Goal: Information Seeking & Learning: Learn about a topic

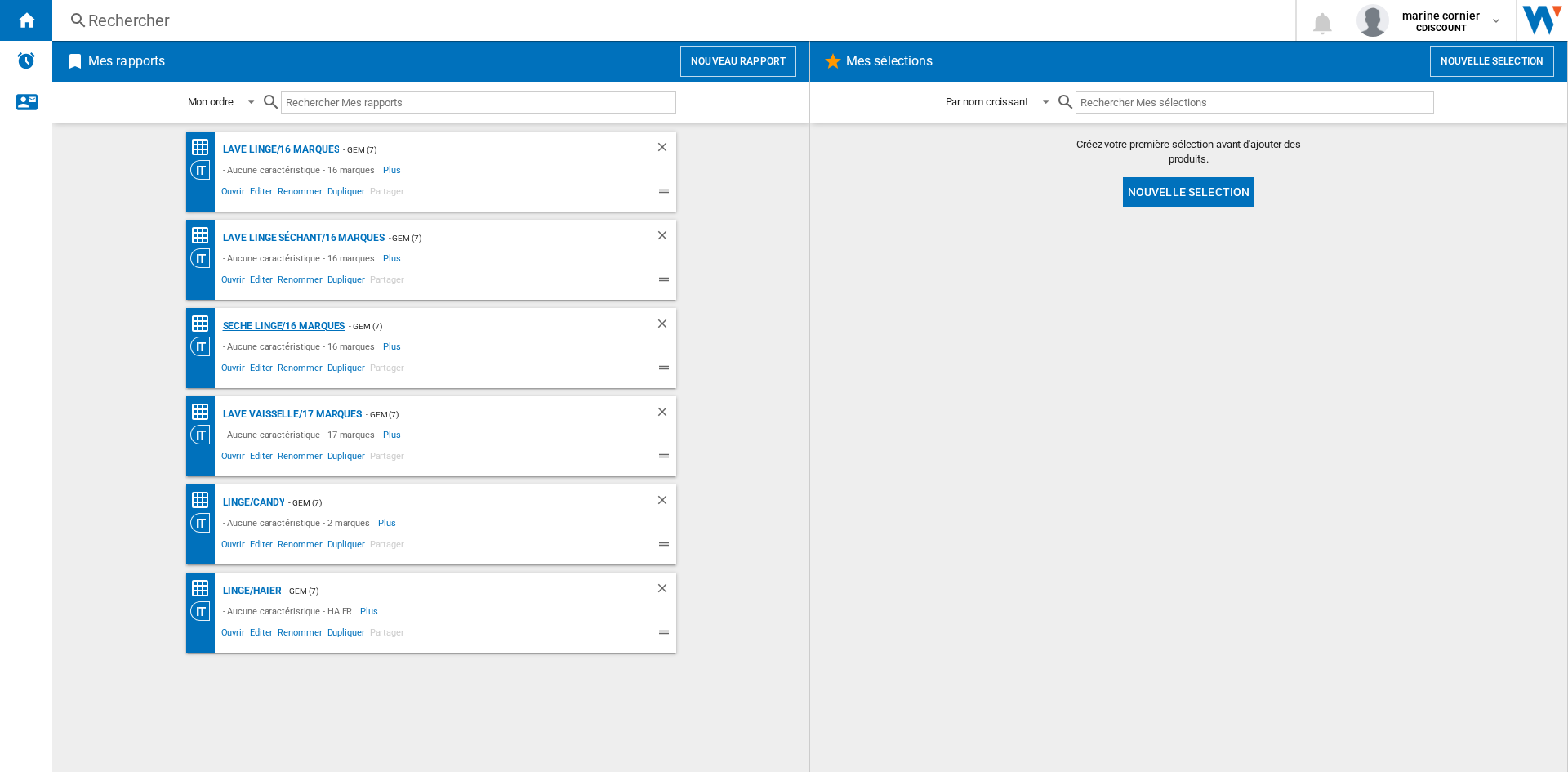
click at [285, 321] on div "Seche linge/16 marques" at bounding box center [282, 326] width 127 height 21
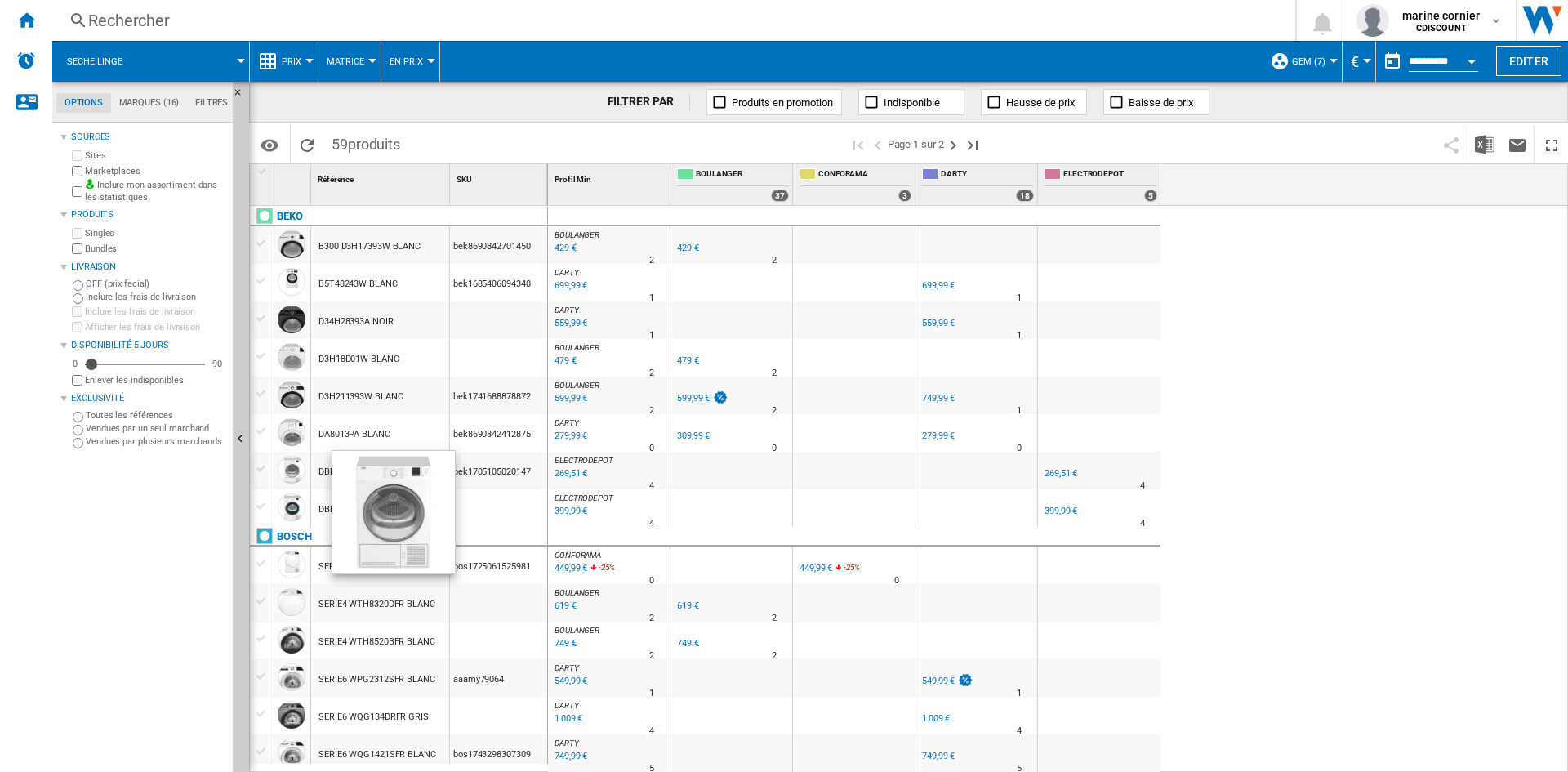
click at [296, 476] on div at bounding box center [291, 469] width 27 height 27
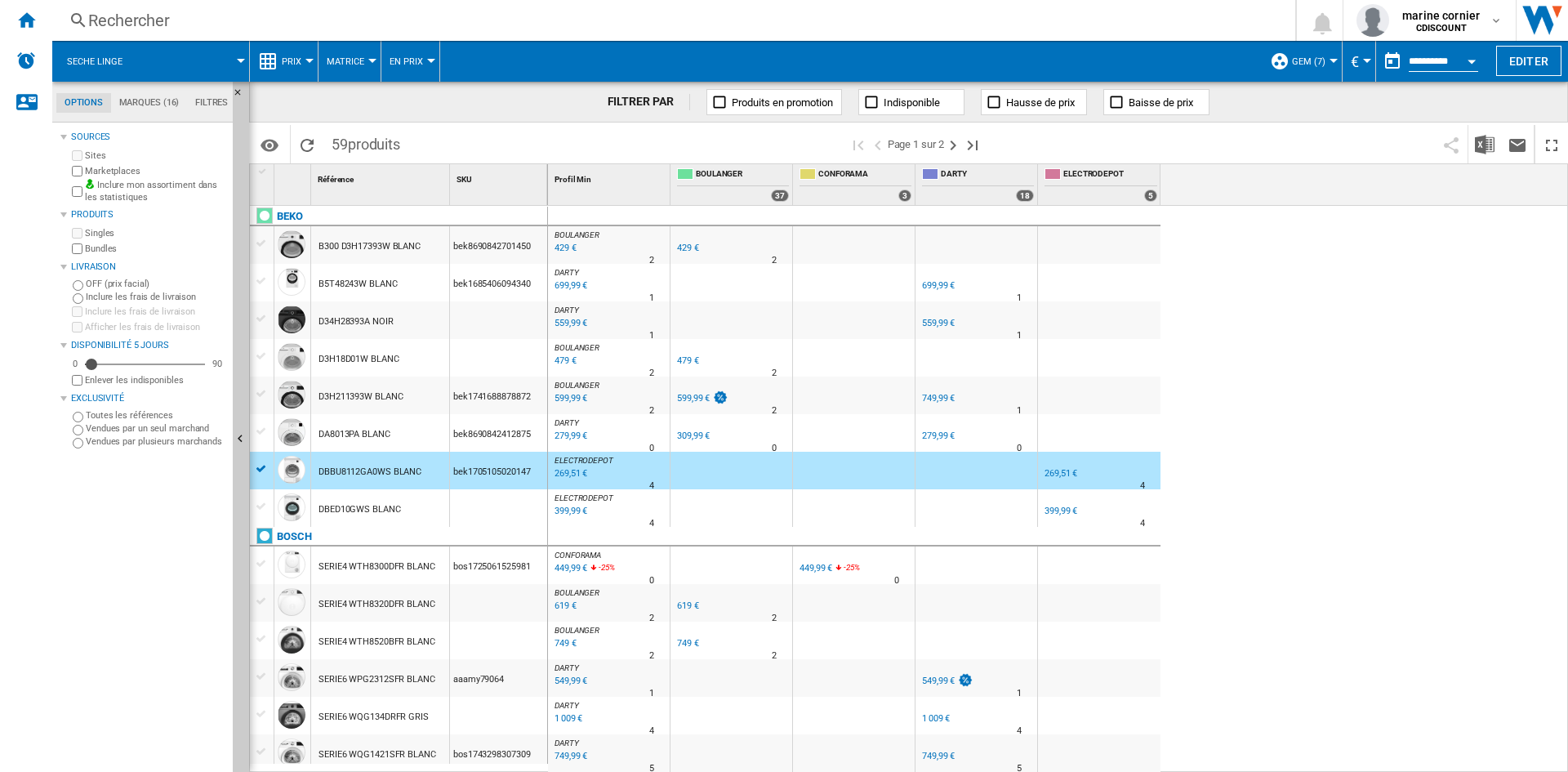
click at [313, 468] on div "DBBU8112GA0WS BLANC" at bounding box center [380, 471] width 138 height 38
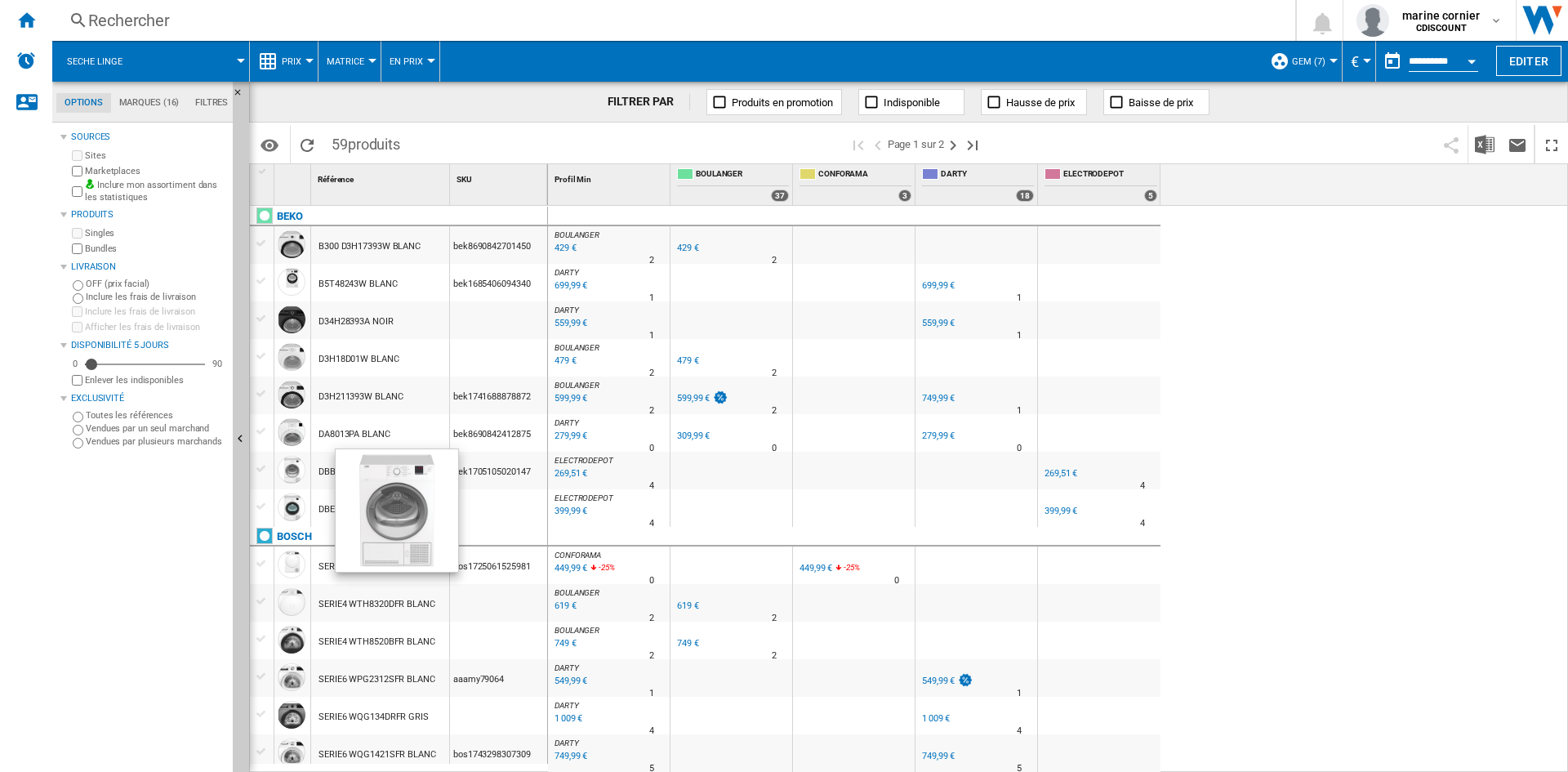
click at [297, 470] on div at bounding box center [291, 469] width 27 height 27
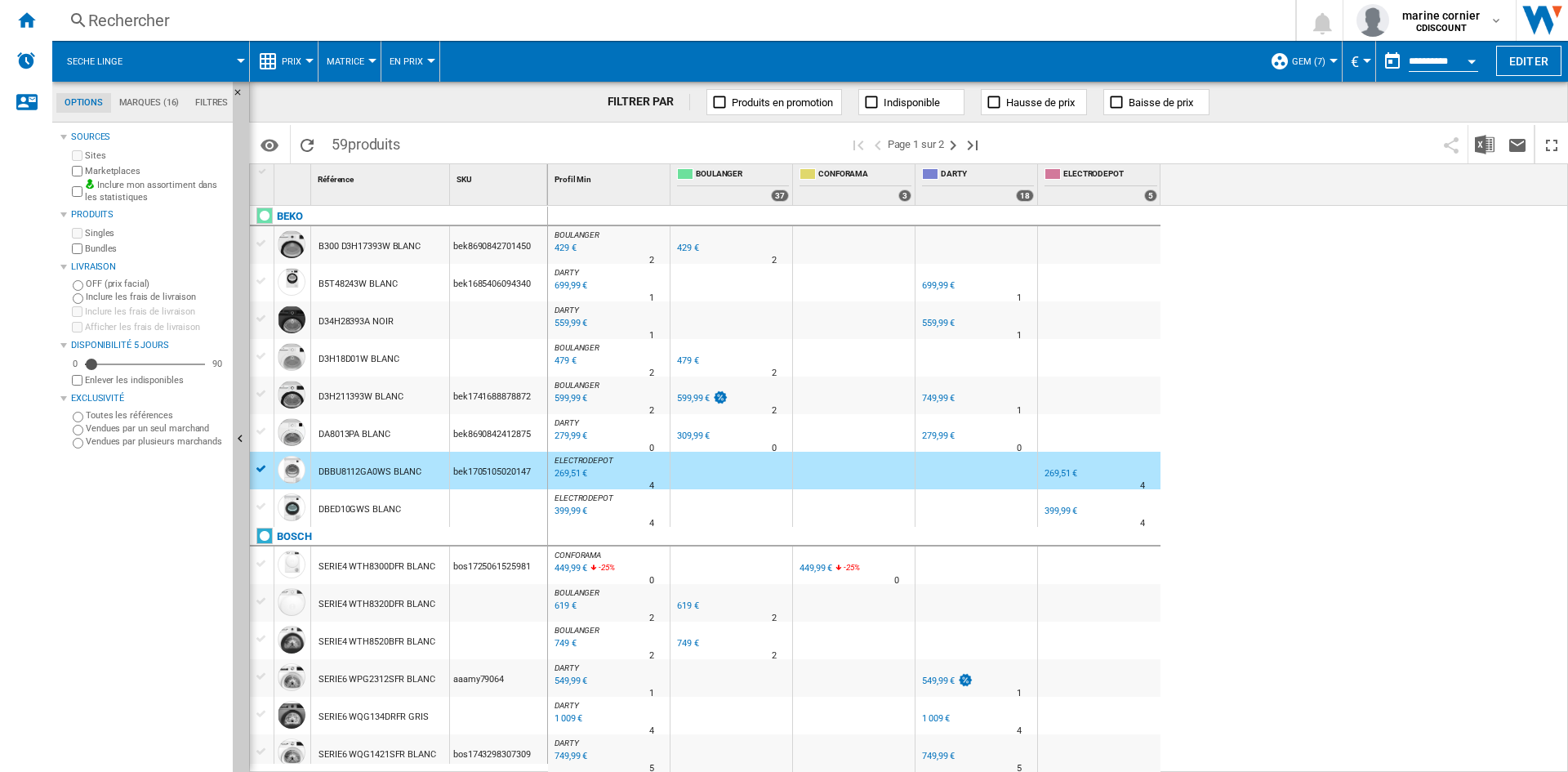
click at [362, 469] on div "DBBU8112GA0WS BLANC" at bounding box center [370, 472] width 103 height 38
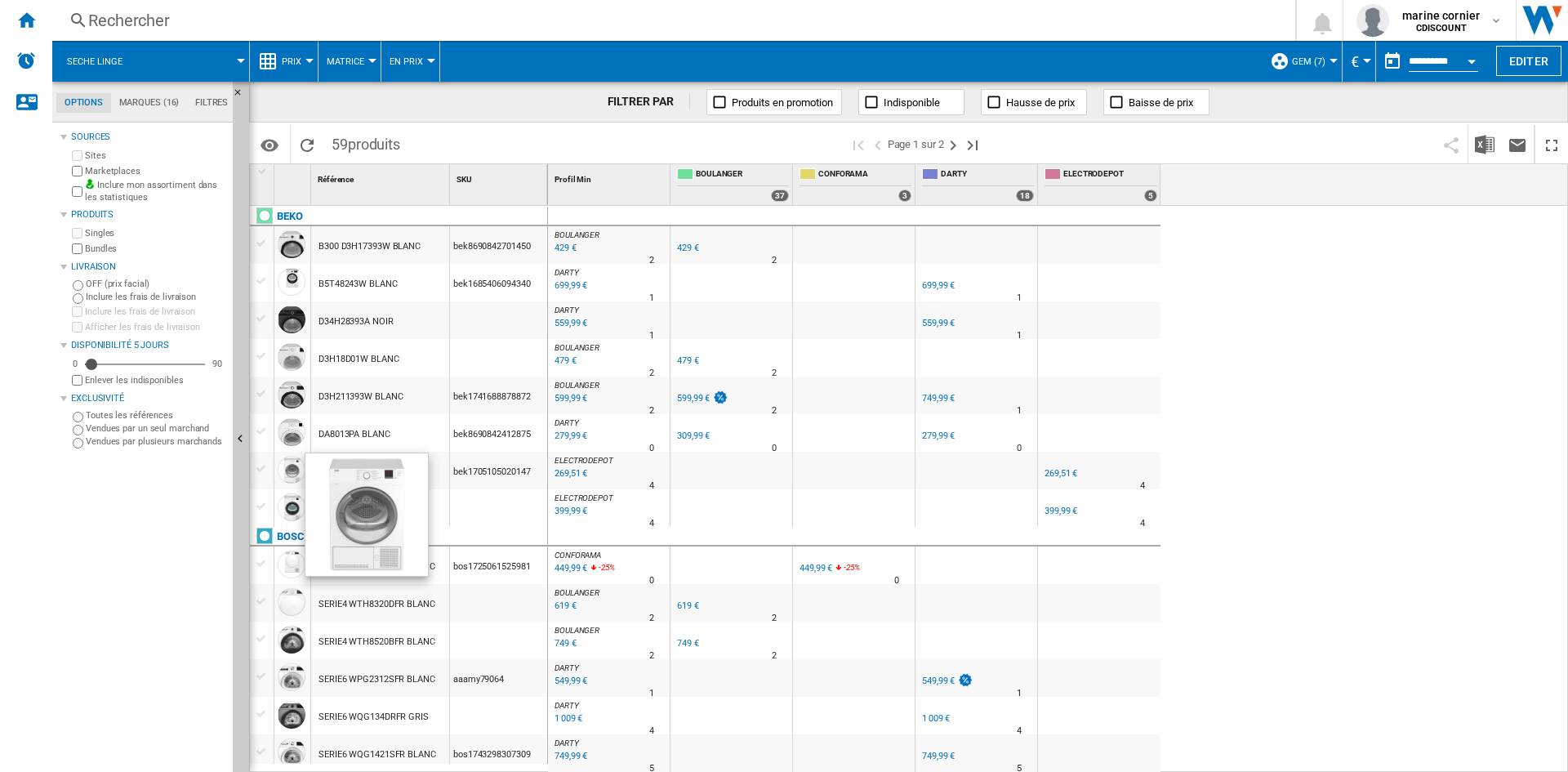
click at [301, 473] on div at bounding box center [291, 469] width 27 height 27
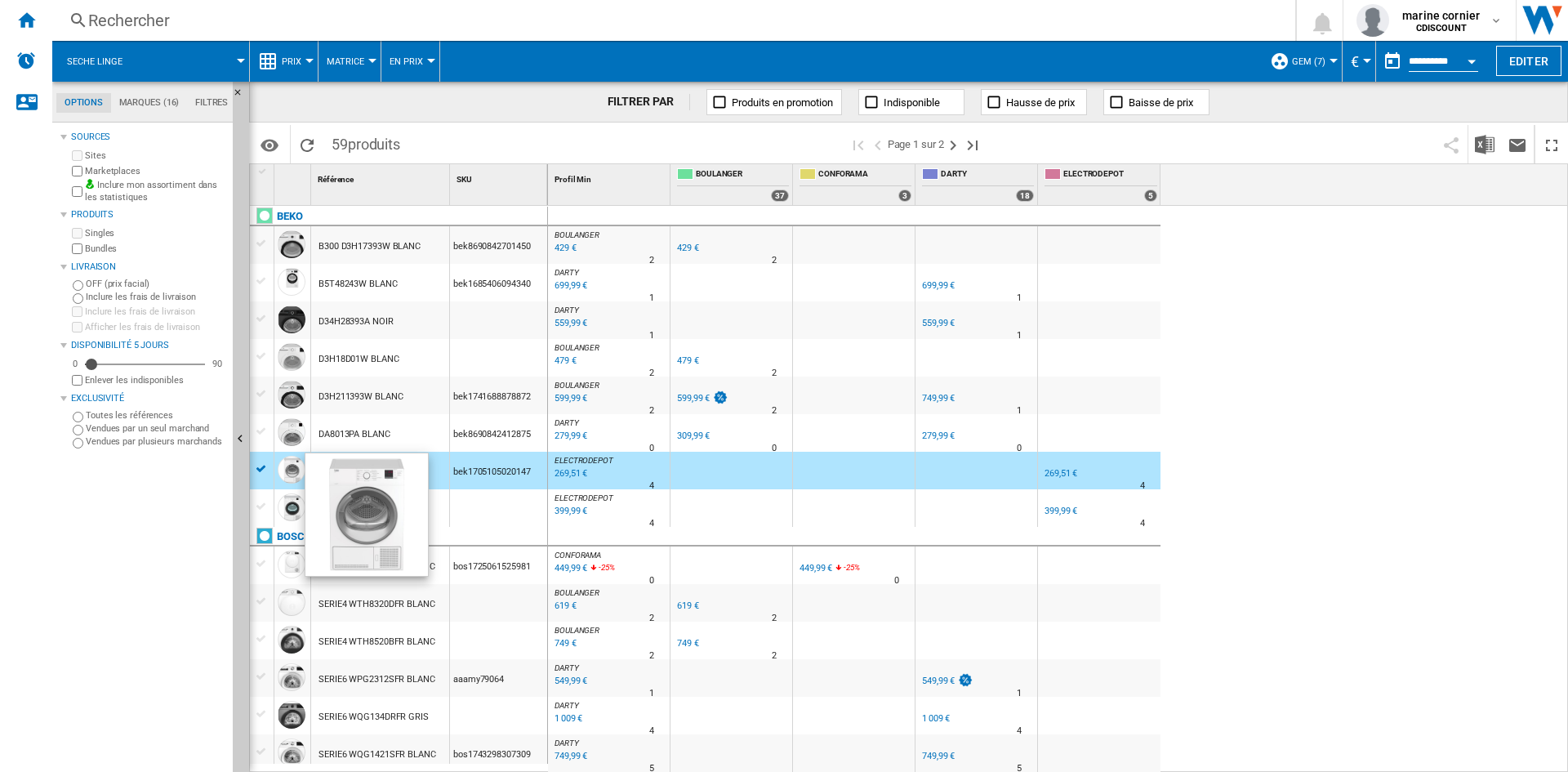
click at [295, 472] on div at bounding box center [291, 469] width 27 height 27
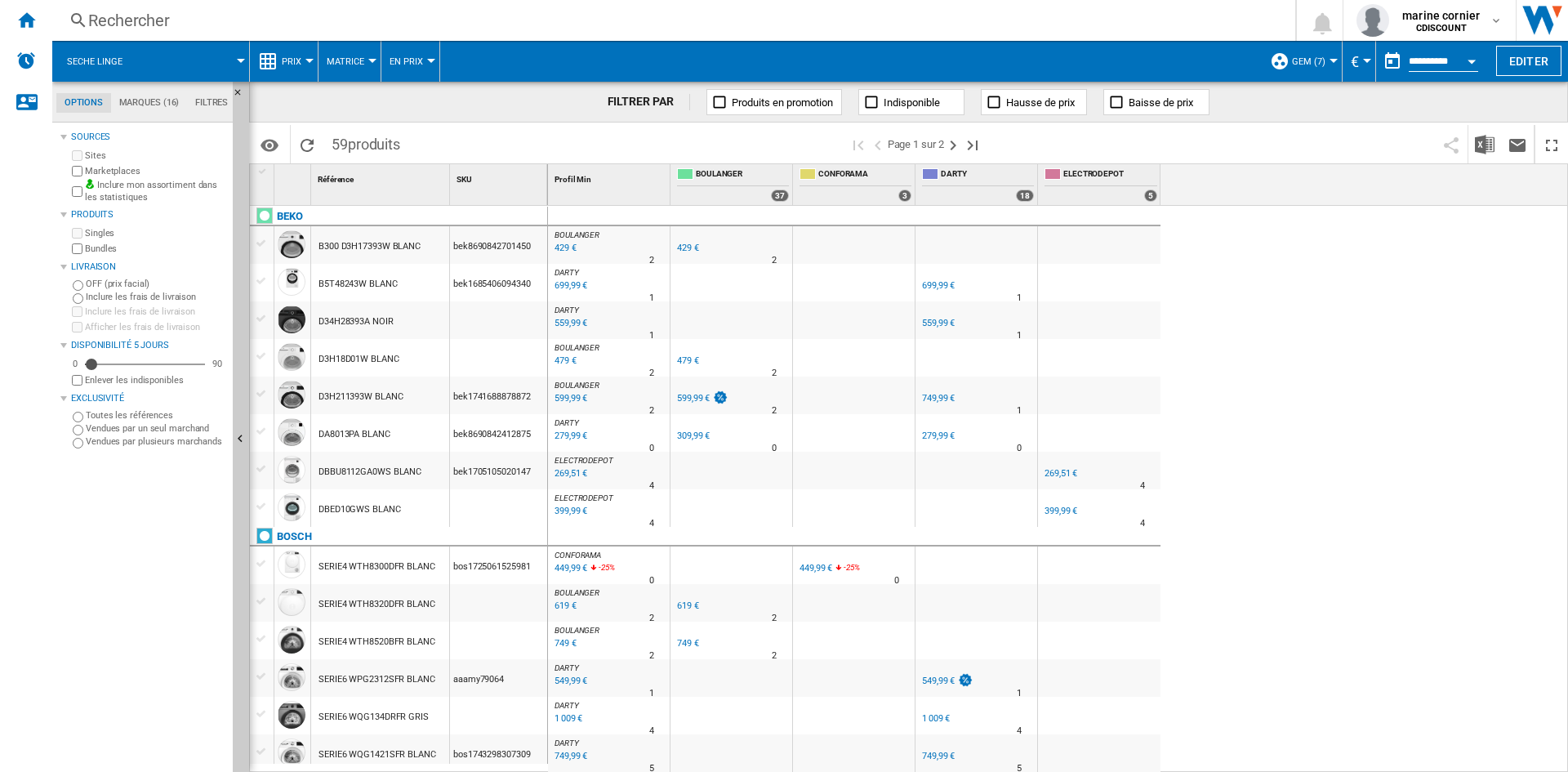
click at [333, 471] on div "DBBU8112GA0WS BLANC" at bounding box center [370, 472] width 103 height 38
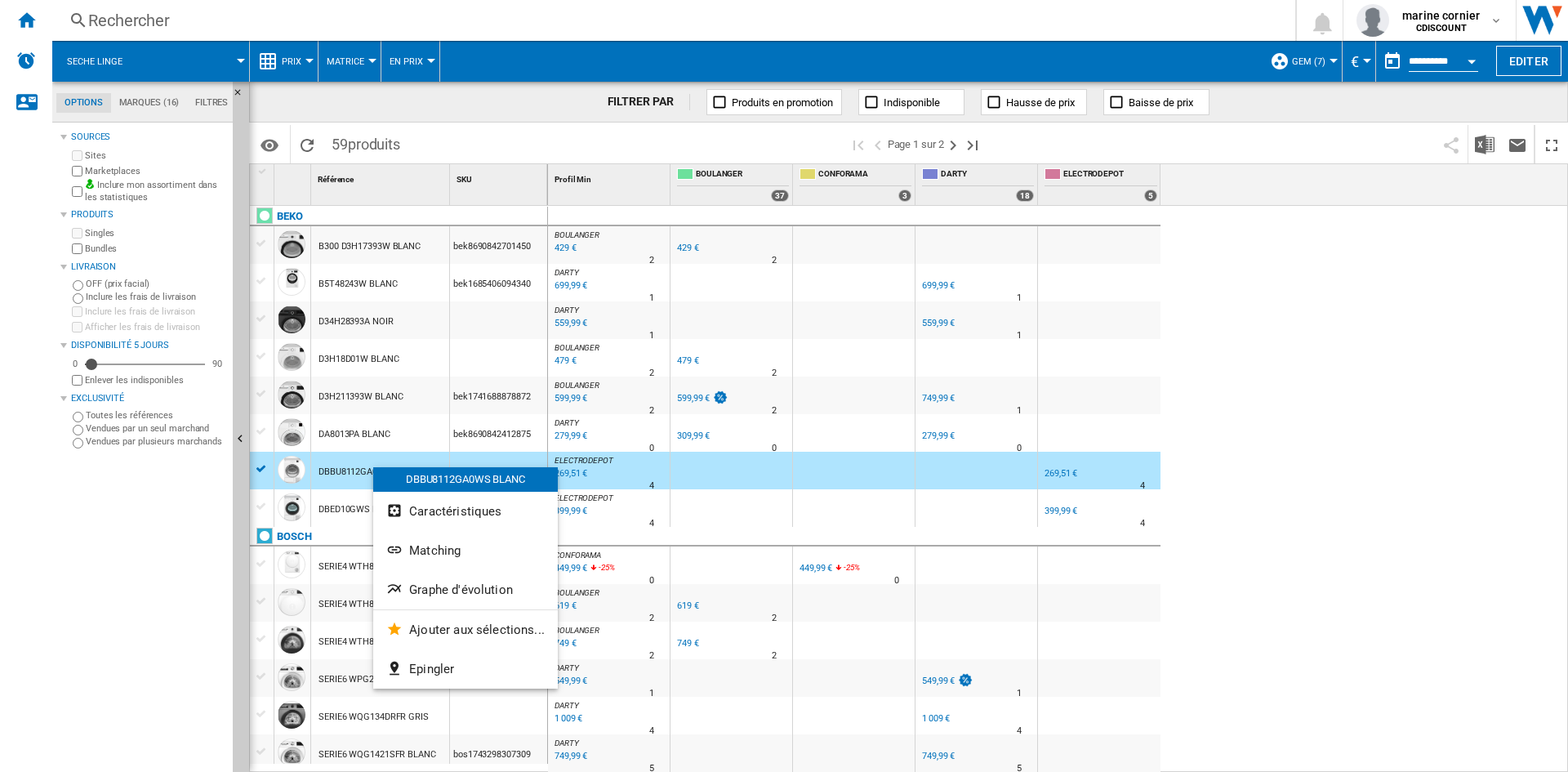
click at [463, 477] on div "DBBU8112GA0WS BLANC" at bounding box center [465, 480] width 184 height 25
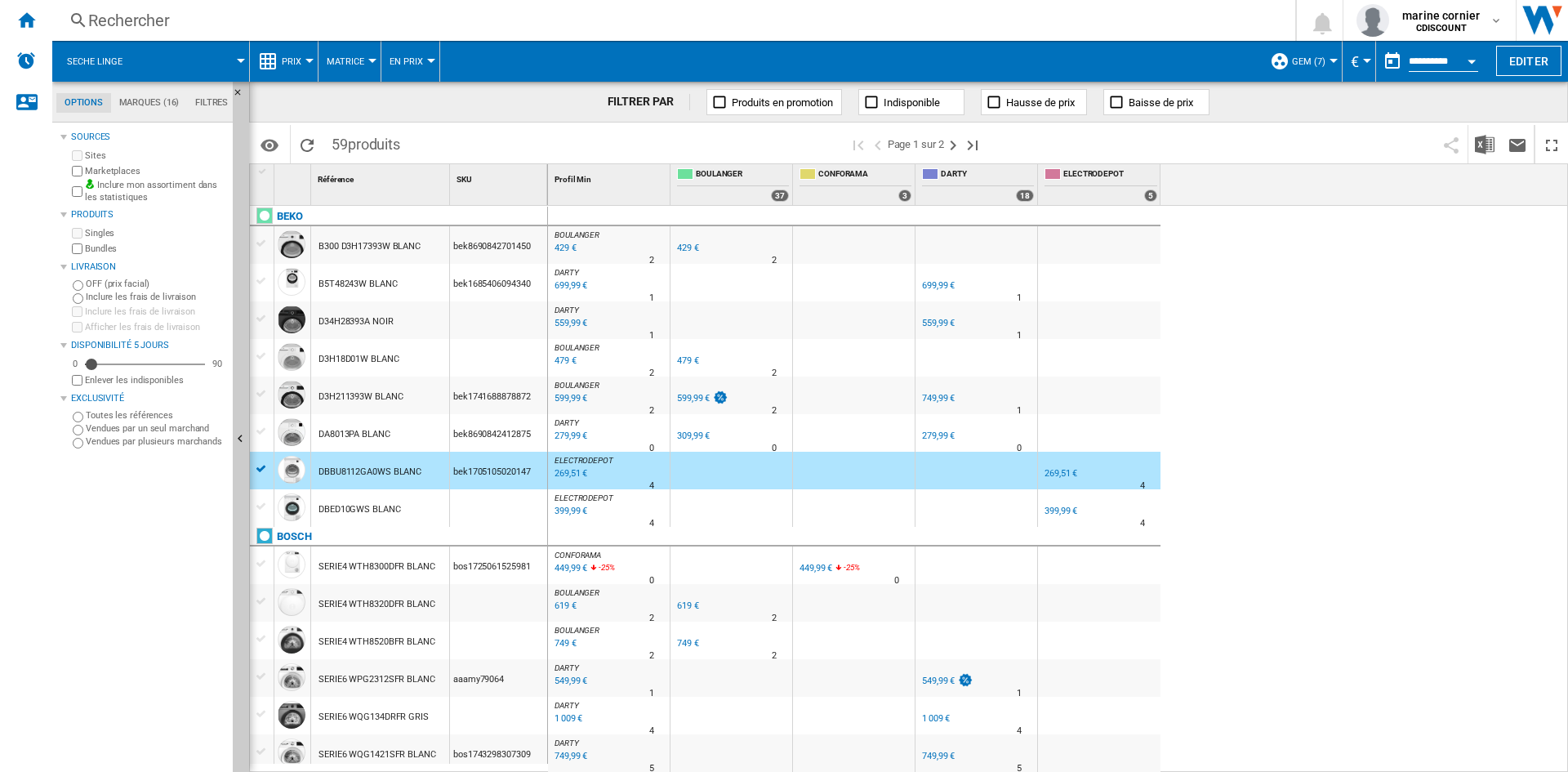
click at [471, 466] on div "bek1705105020147" at bounding box center [498, 471] width 97 height 38
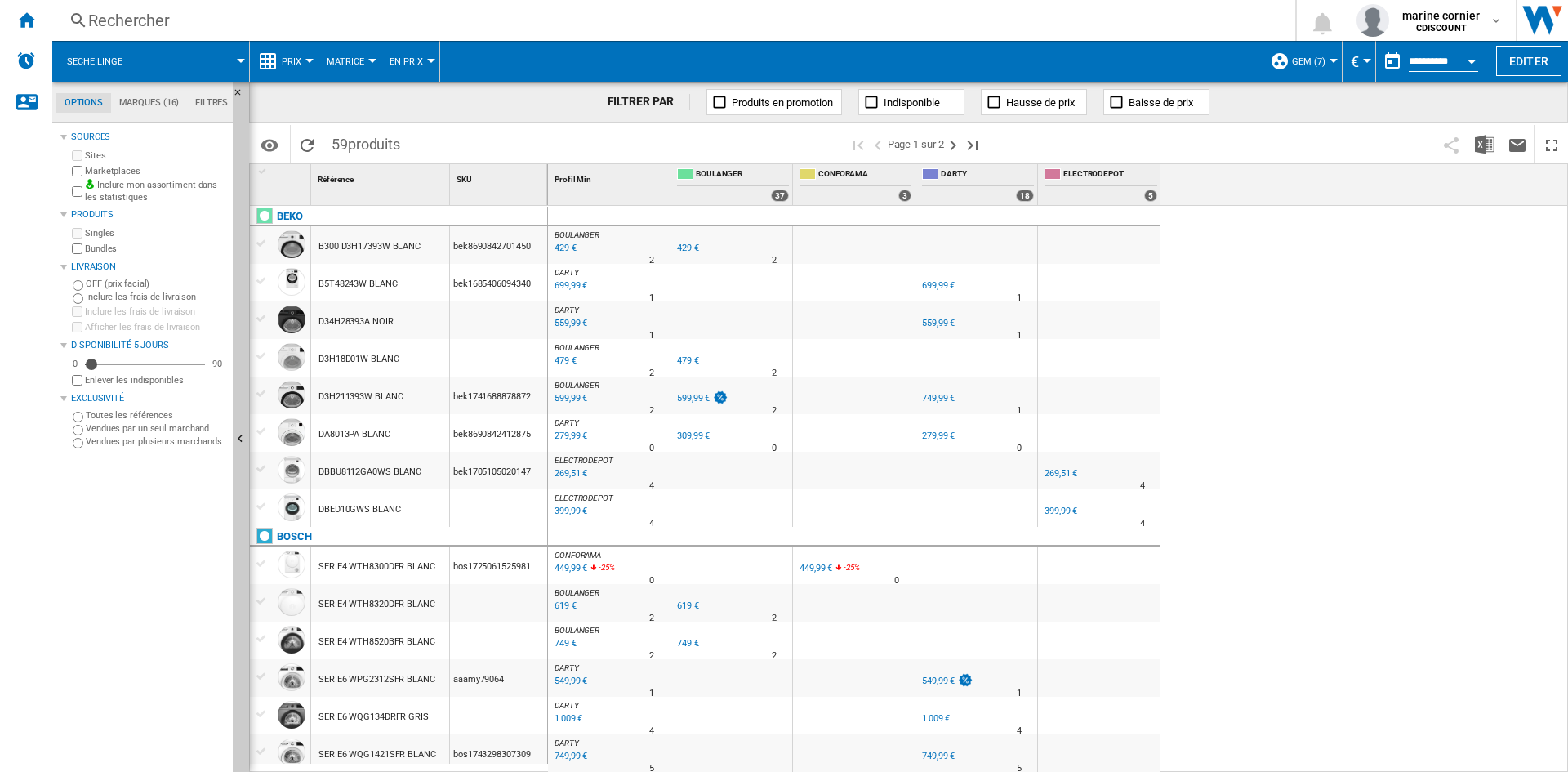
click at [511, 469] on div "bek1705105020147" at bounding box center [498, 471] width 97 height 38
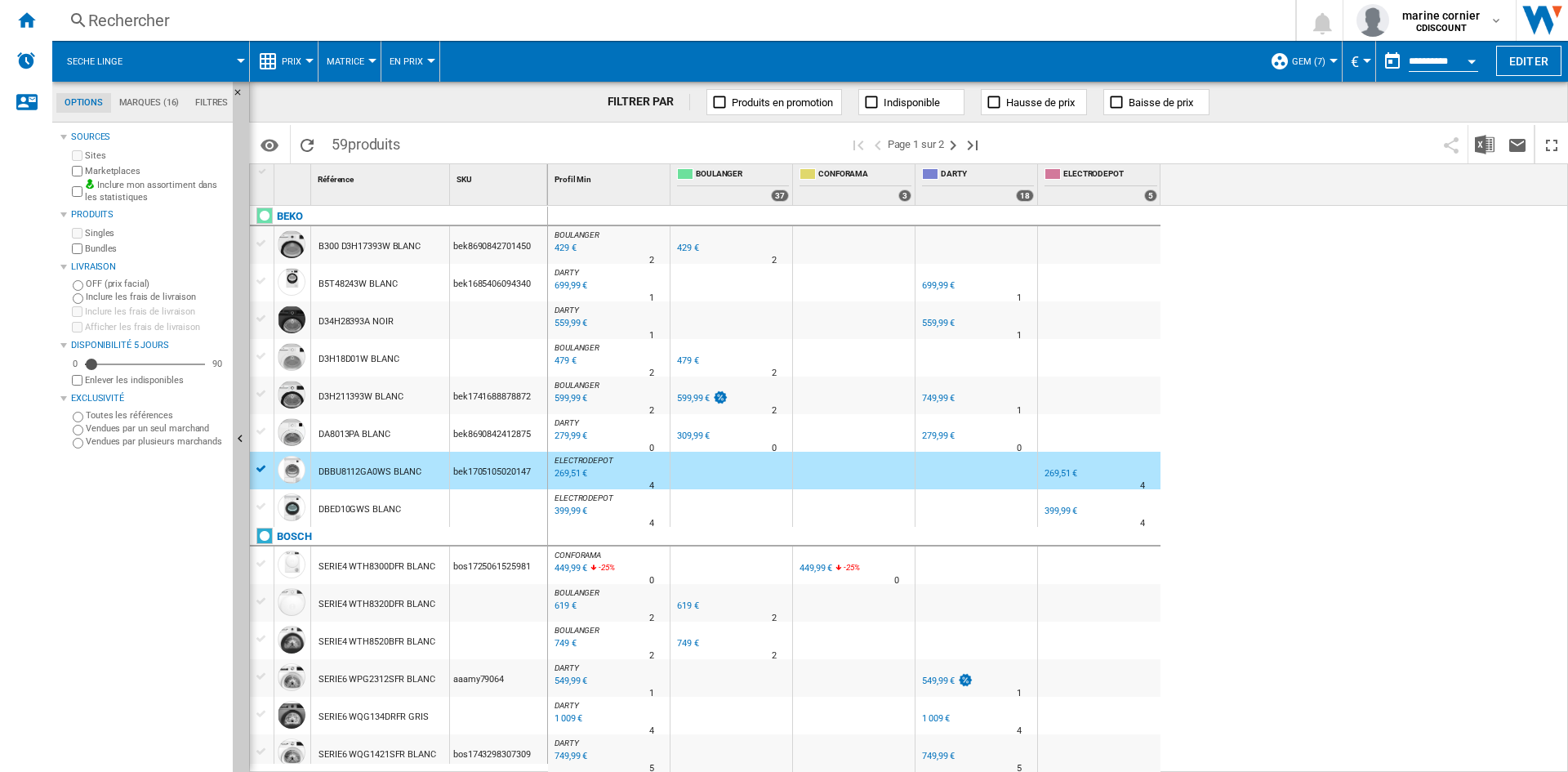
click at [511, 469] on div "bek1705105020147" at bounding box center [498, 471] width 97 height 38
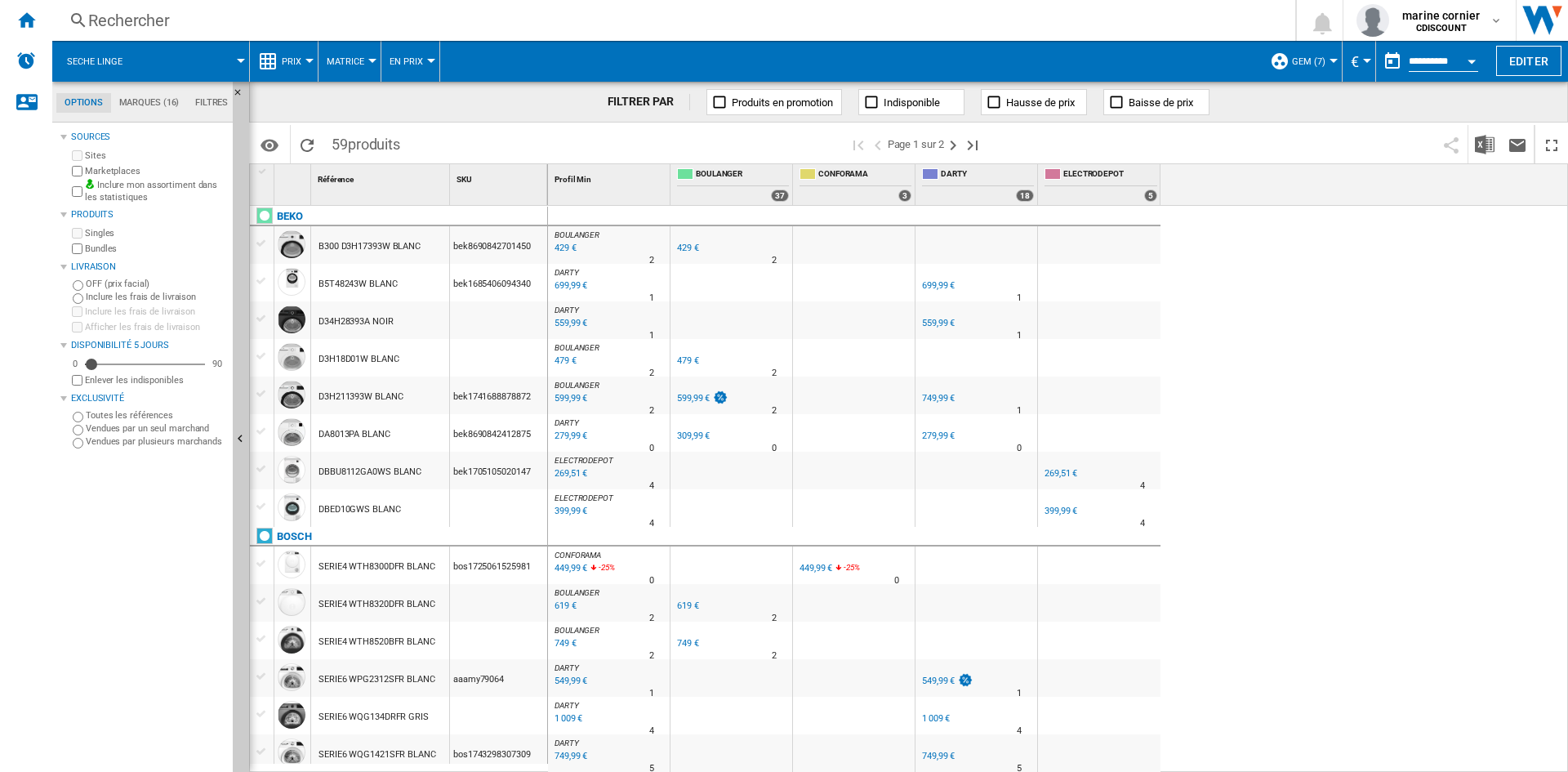
click at [354, 471] on div "DBBU8112GA0WS BLANC" at bounding box center [370, 472] width 103 height 38
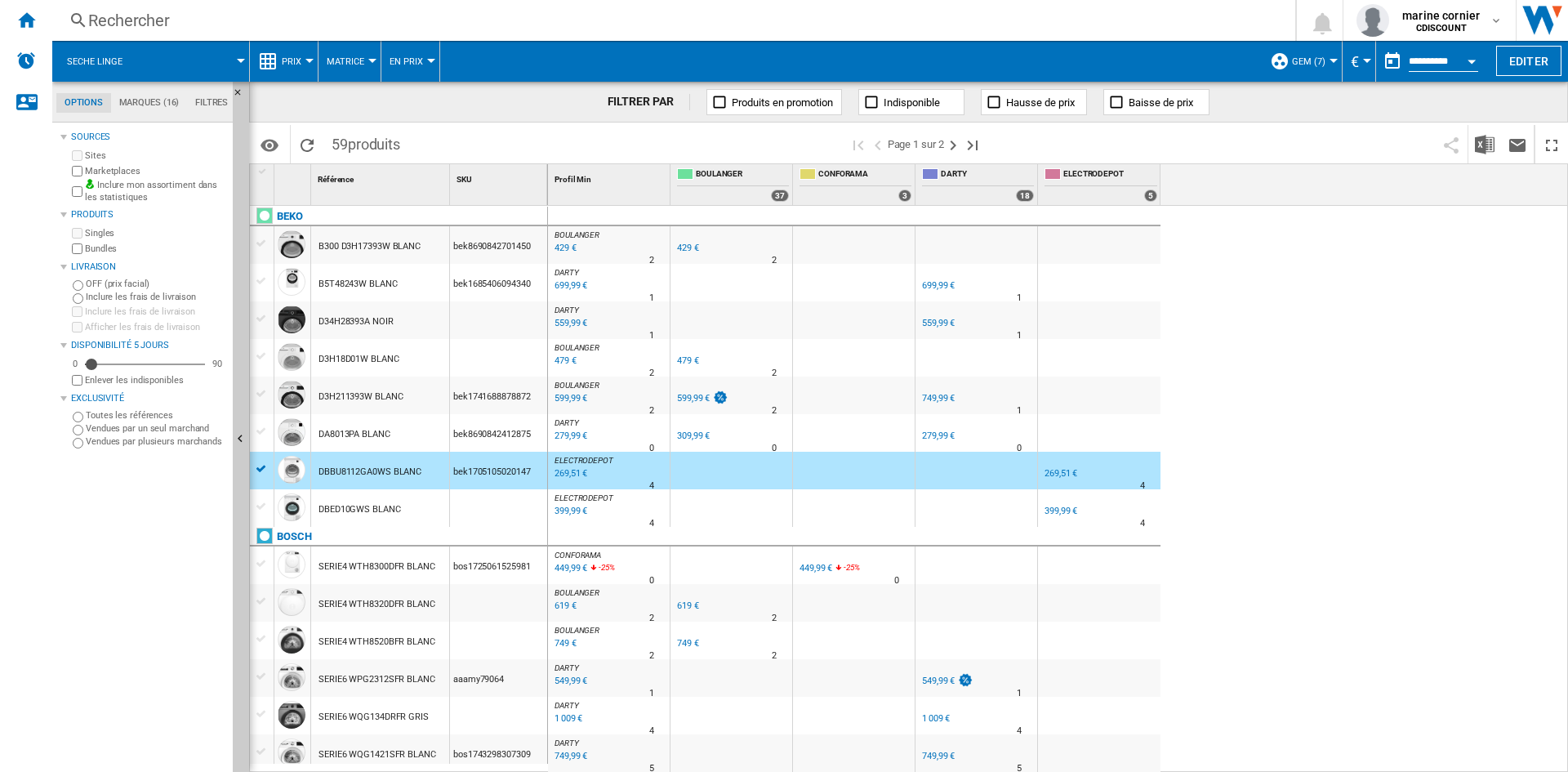
click at [354, 471] on div "DBBU8112GA0WS BLANC" at bounding box center [370, 472] width 103 height 38
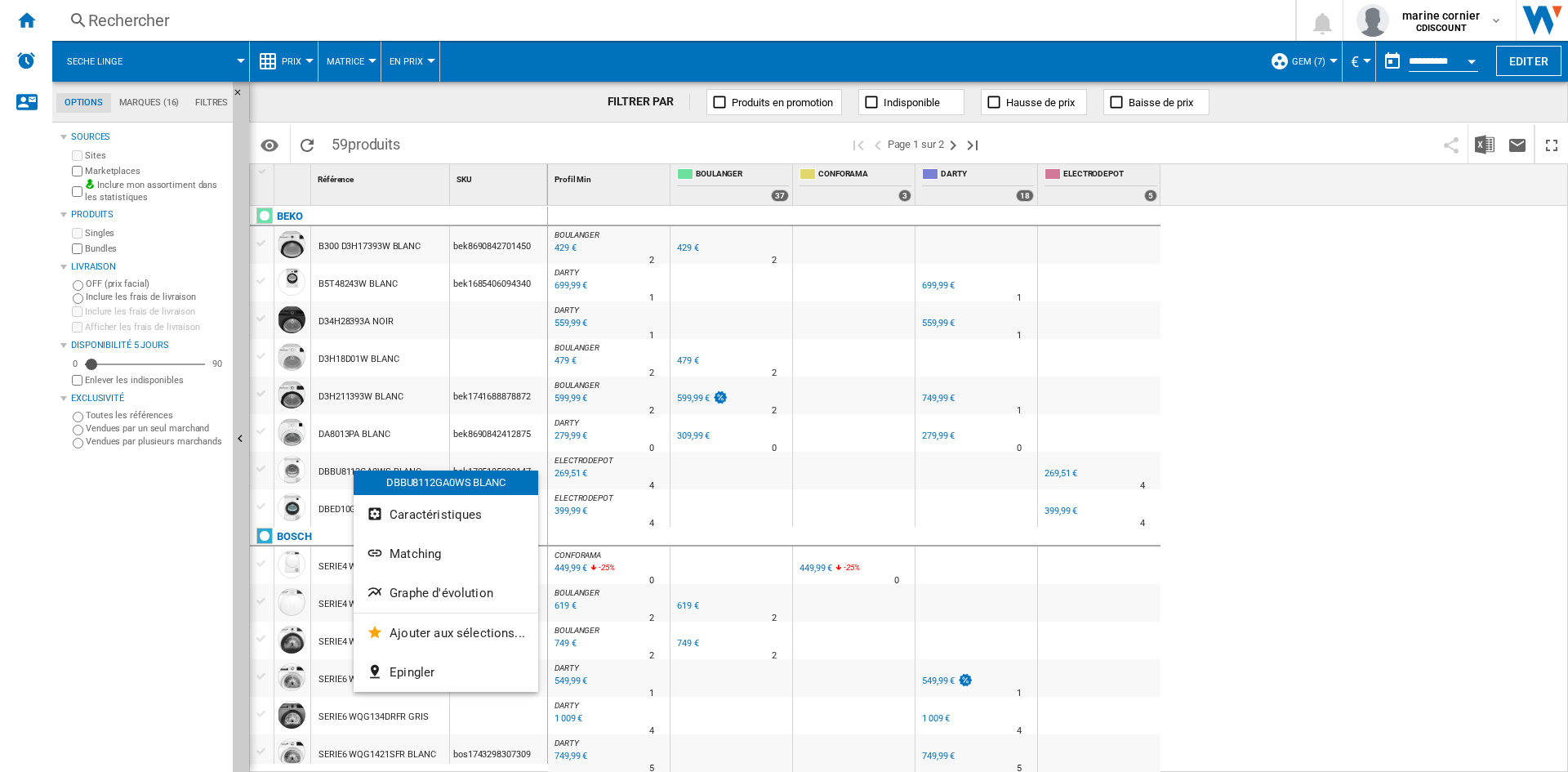
click at [313, 471] on div at bounding box center [784, 386] width 1568 height 772
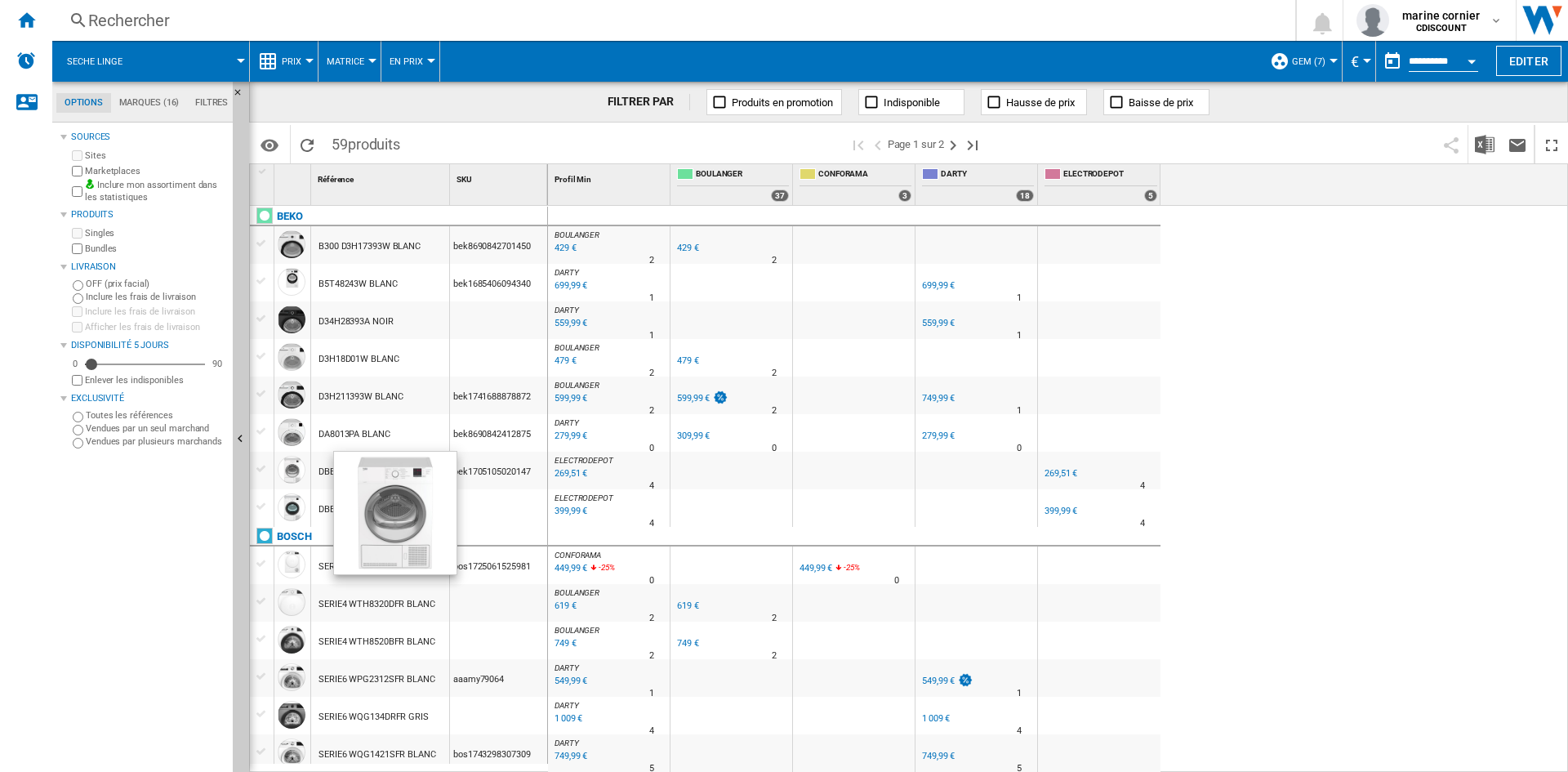
drag, startPoint x: 279, startPoint y: 477, endPoint x: 300, endPoint y: 472, distance: 21.6
click at [283, 477] on div at bounding box center [291, 469] width 27 height 27
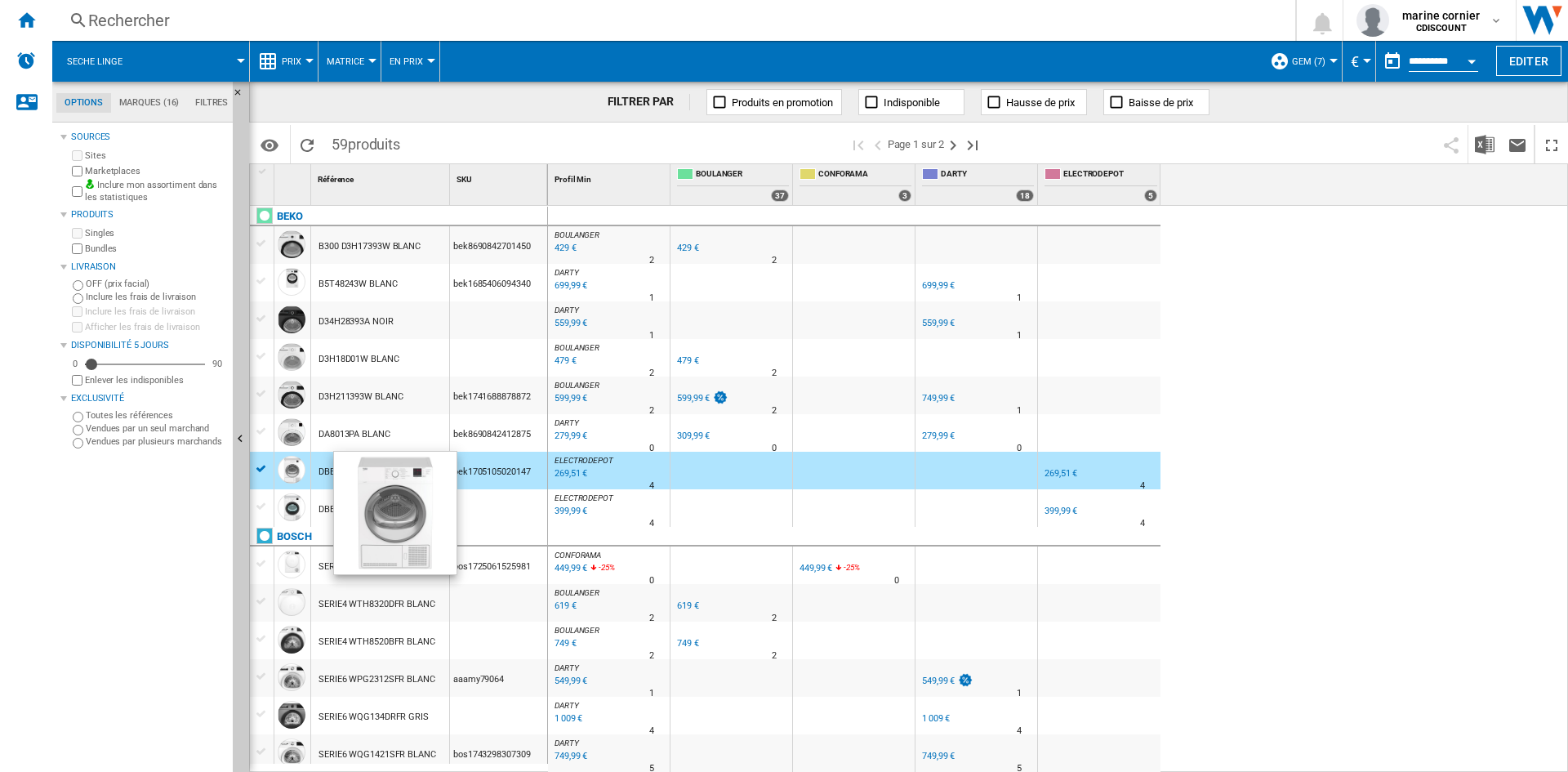
click at [301, 471] on div at bounding box center [291, 469] width 27 height 27
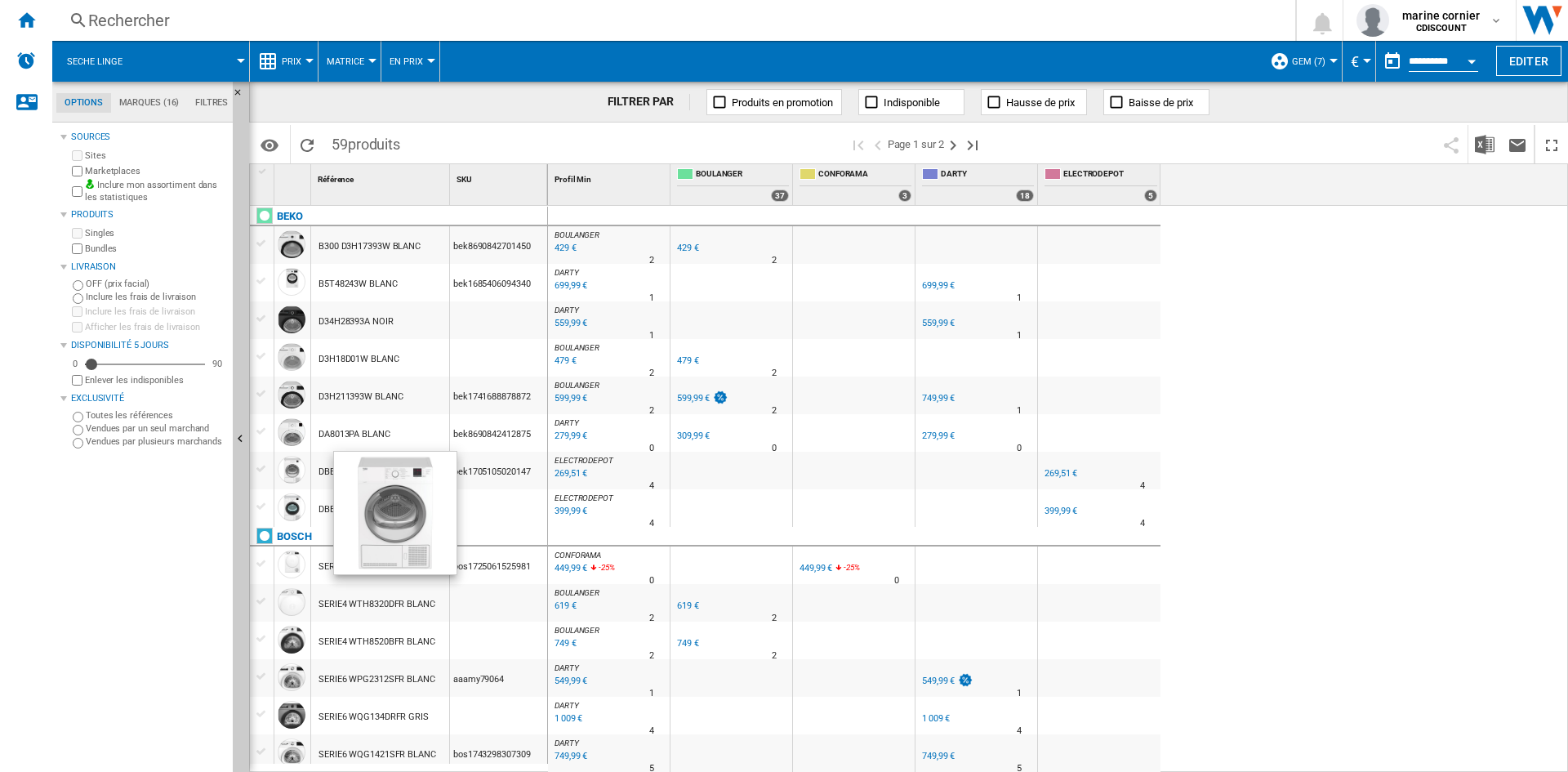
click at [301, 471] on div at bounding box center [291, 469] width 27 height 27
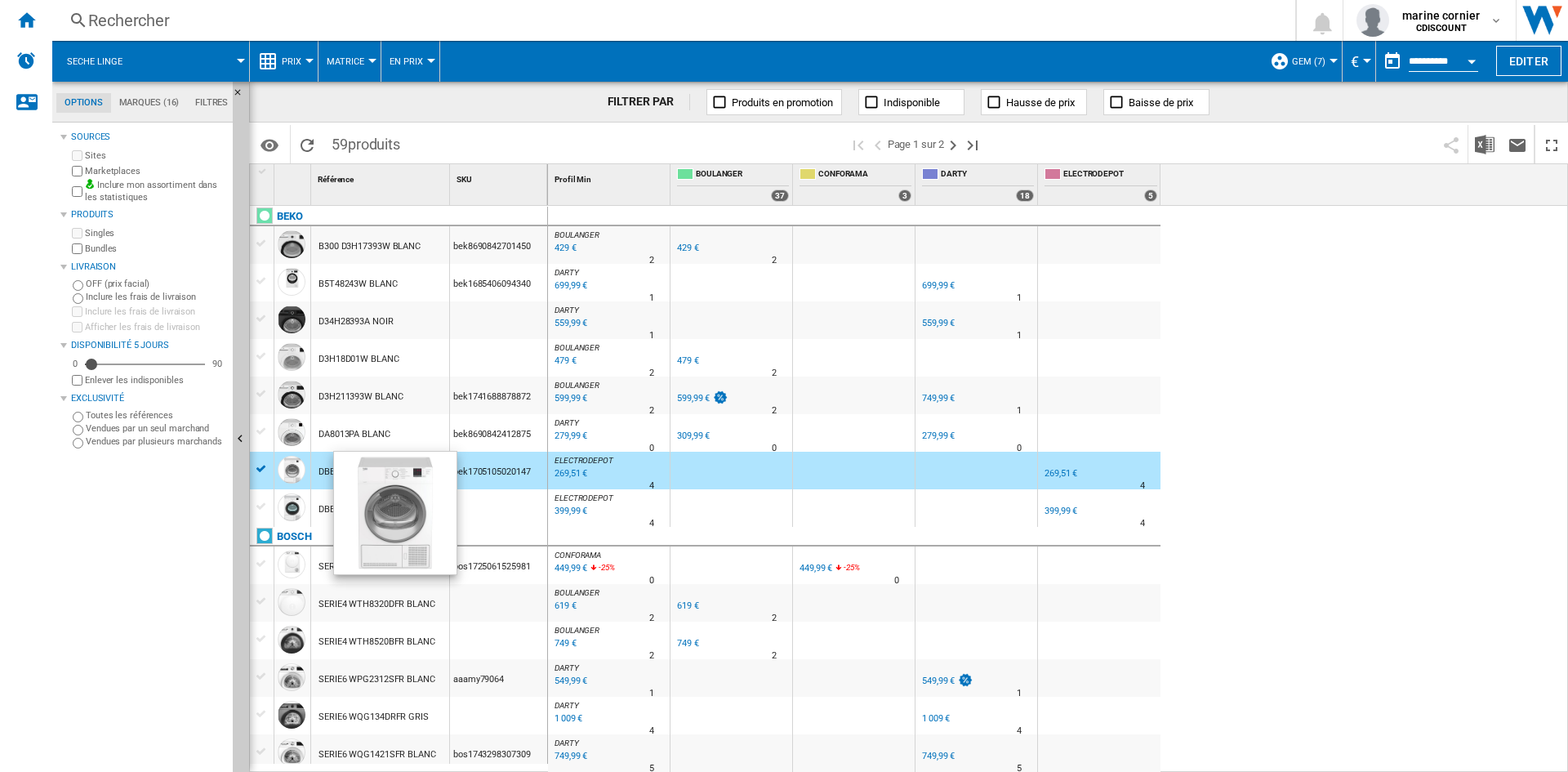
click at [301, 471] on div at bounding box center [291, 469] width 27 height 27
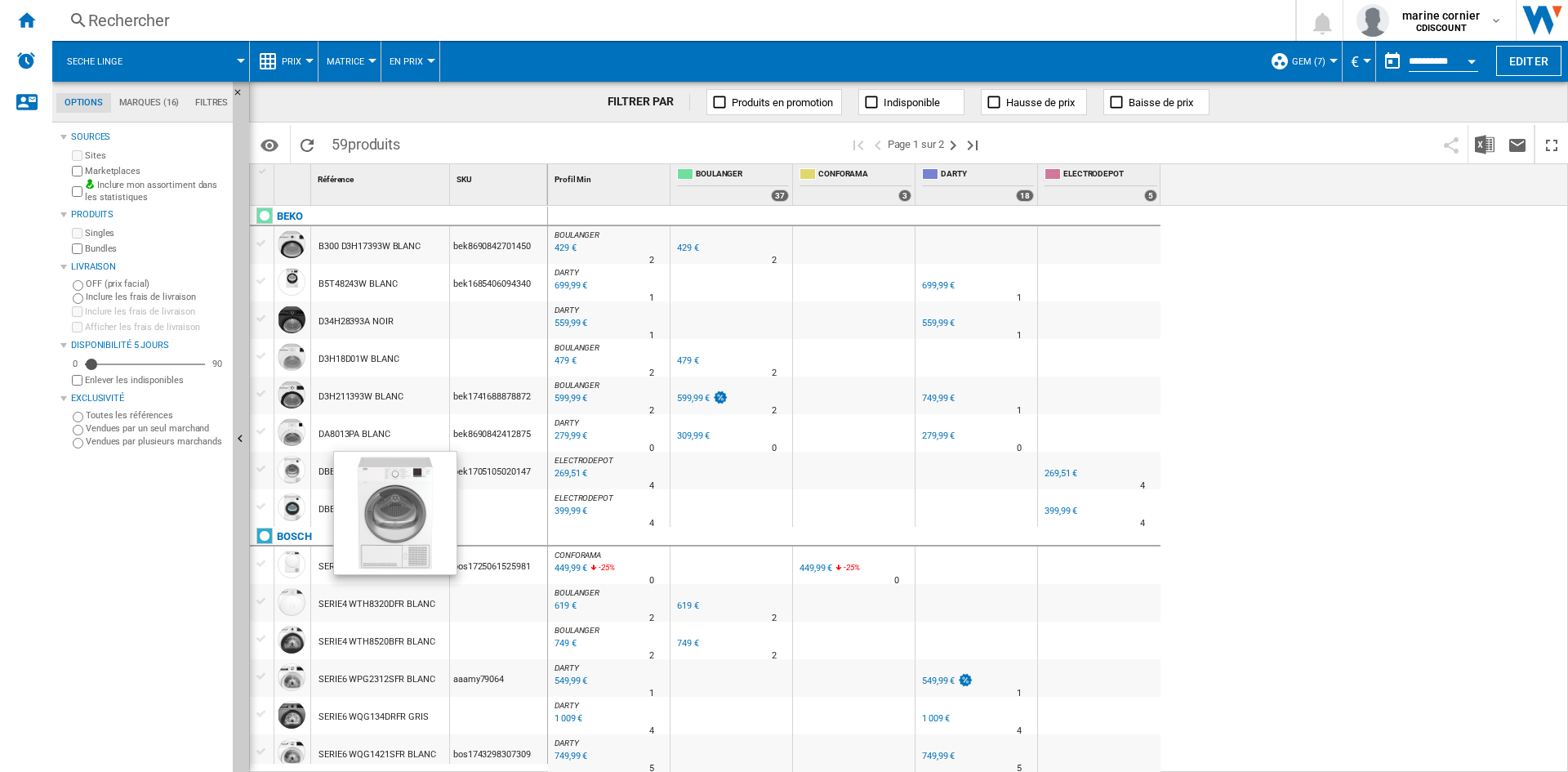
click at [301, 471] on div at bounding box center [291, 469] width 27 height 27
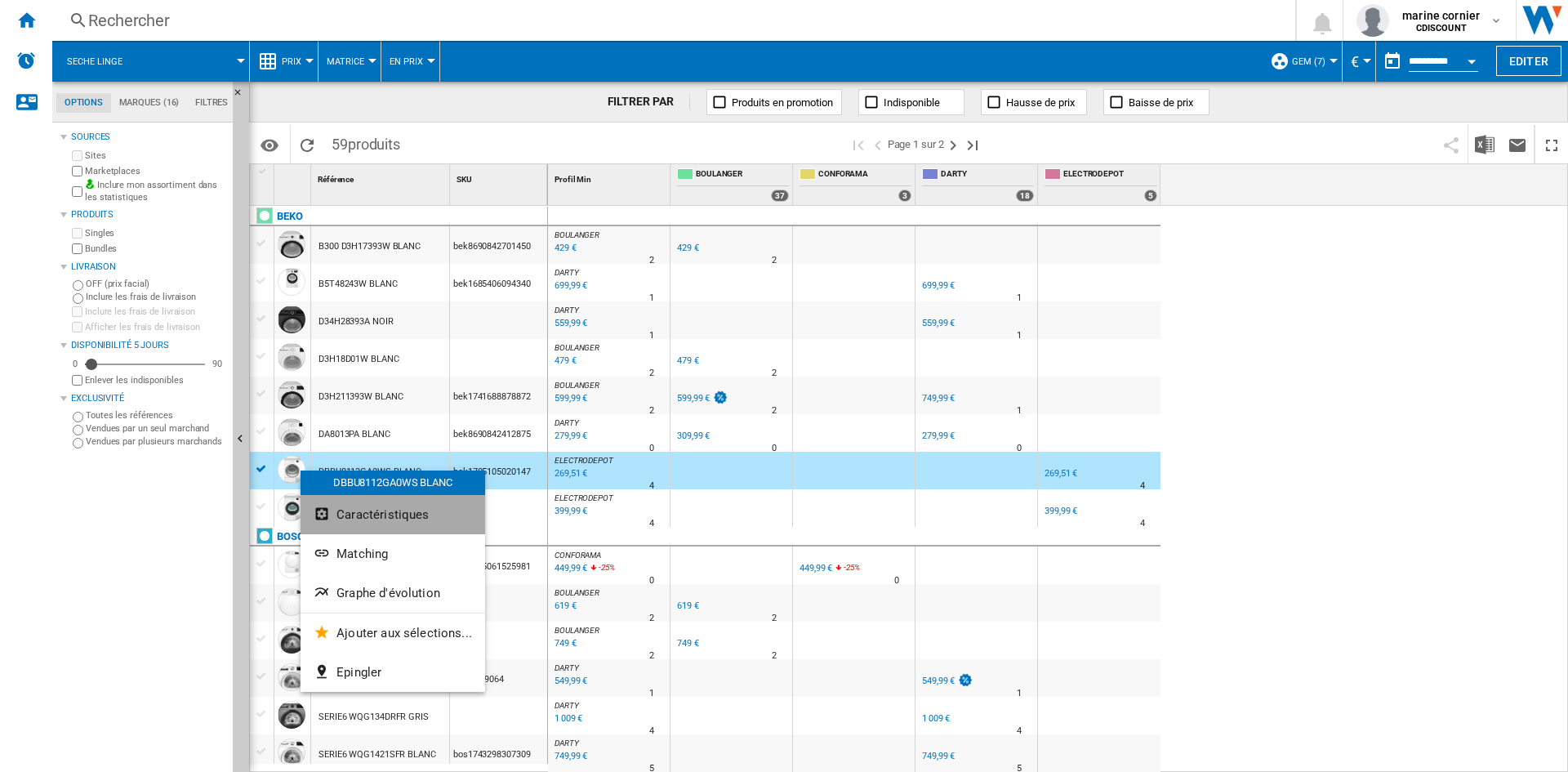
click at [435, 510] on button "Caractéristiques" at bounding box center [392, 514] width 184 height 39
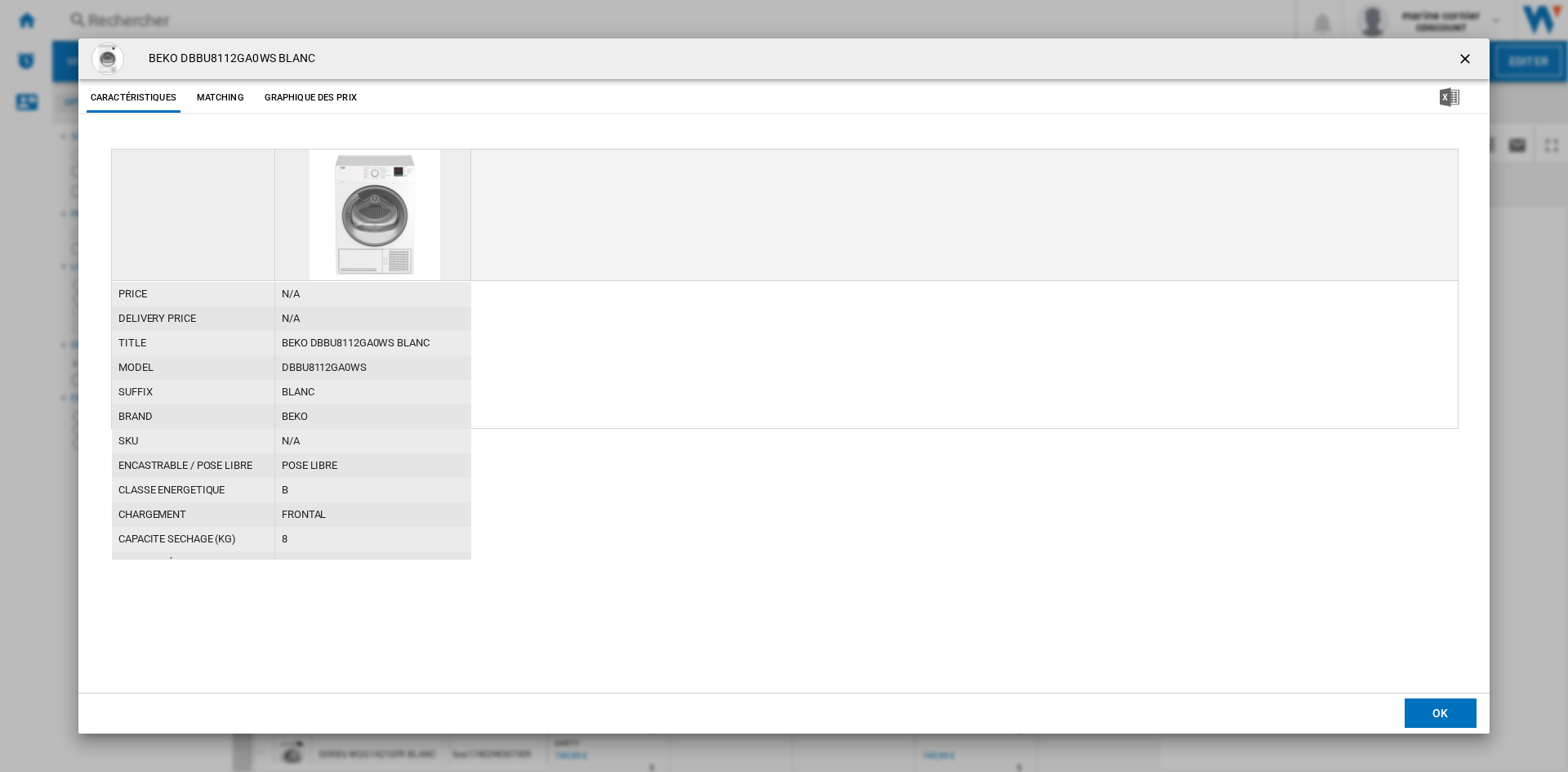
click at [334, 369] on div "DBBU8112GA0WS" at bounding box center [373, 368] width 196 height 25
copy div "DBBU8112GA0WS"
click at [1462, 61] on ng-md-icon "getI18NText('BUTTONS.CLOSE_DIALOG')" at bounding box center [1467, 61] width 20 height 20
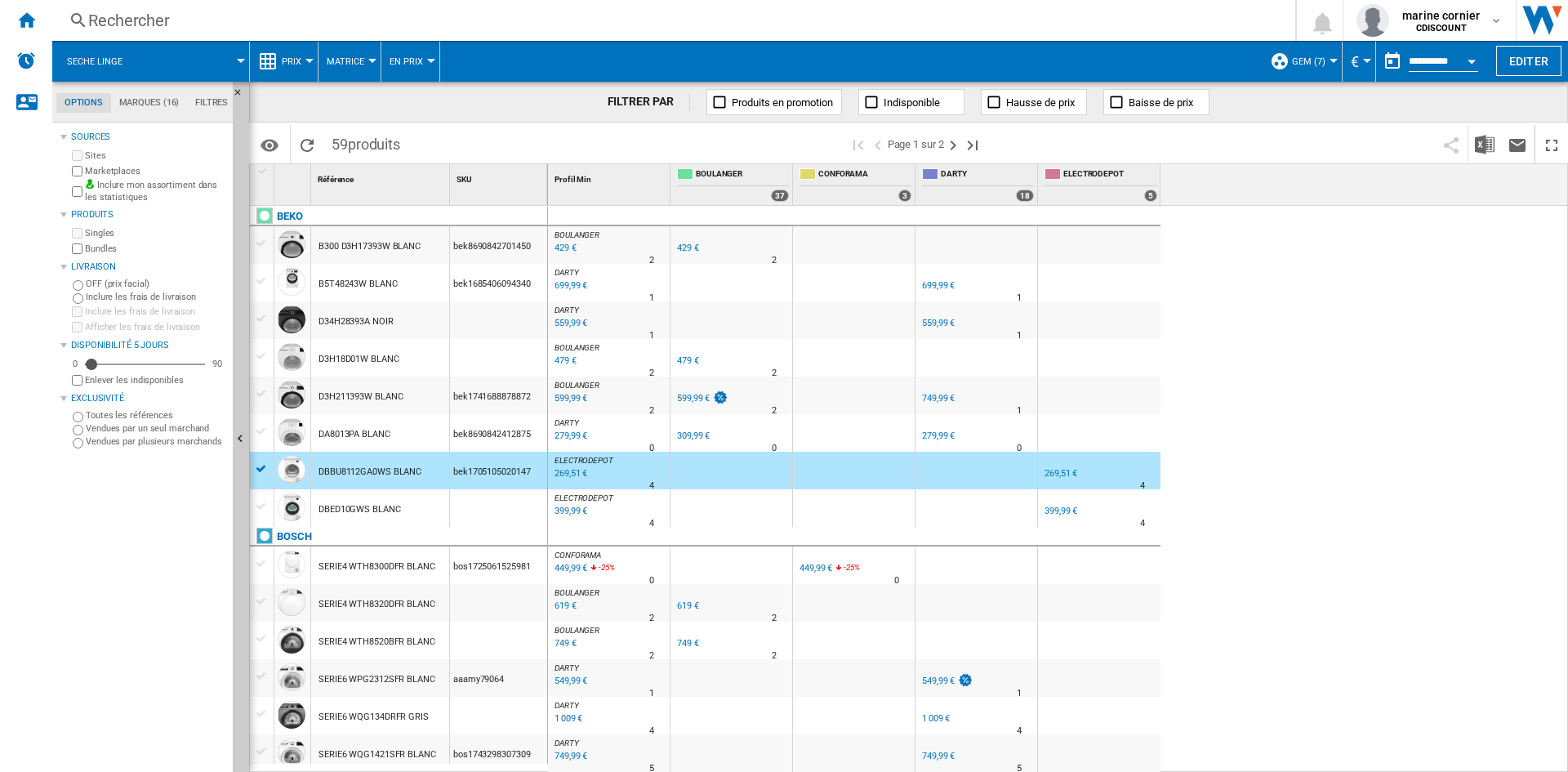
click at [1402, 435] on div "BOULANGER : FR BOULANGER -1.0 % 429 € % N/A 2 BOULANGER : FR BOULANGER FR BOULA…" at bounding box center [1059, 489] width 1021 height 567
drag, startPoint x: 357, startPoint y: 514, endPoint x: 342, endPoint y: 510, distance: 15.5
click at [357, 514] on div "DBED10GWS BLANC" at bounding box center [359, 510] width 82 height 38
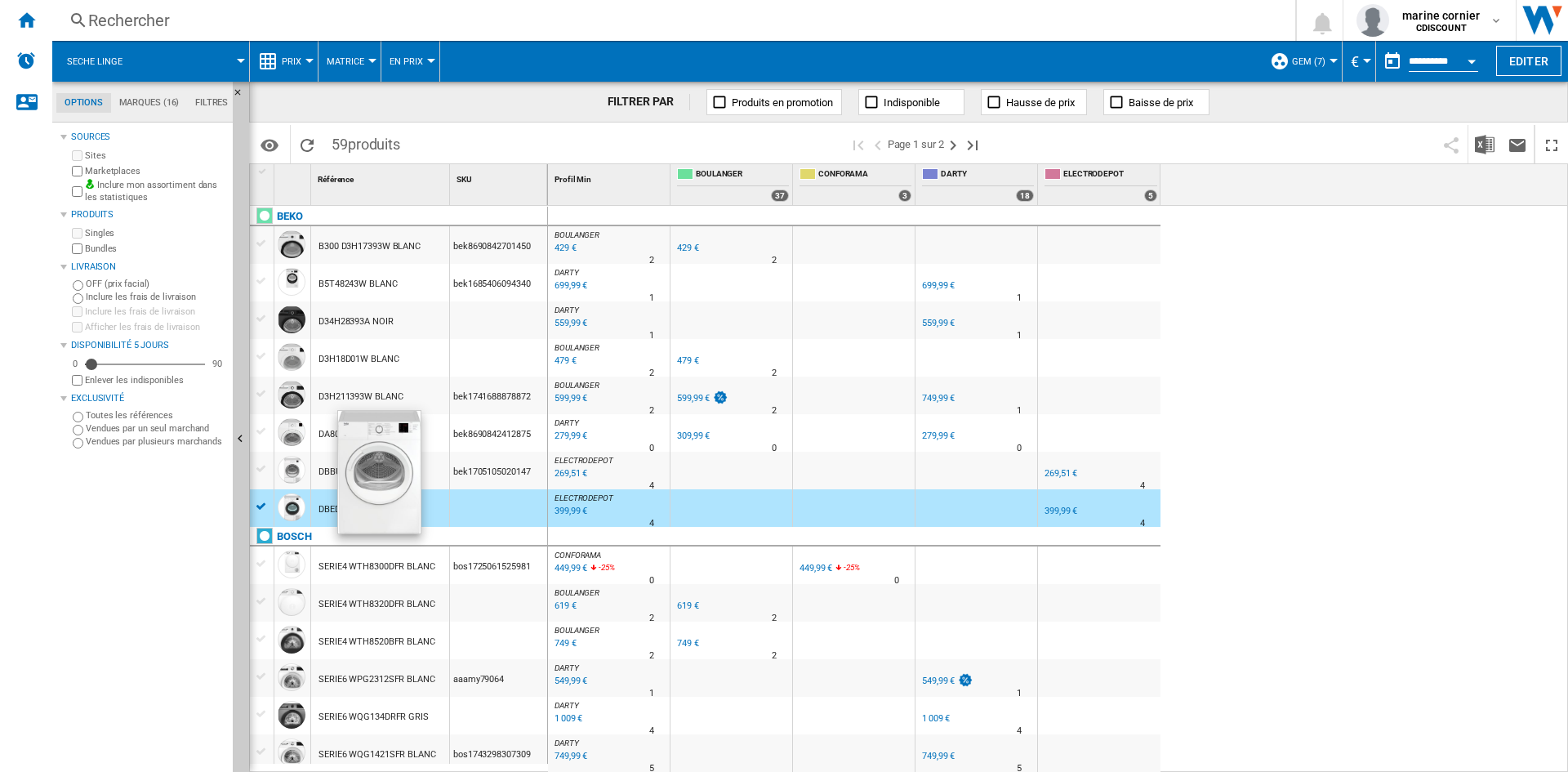
click at [301, 432] on div at bounding box center [291, 431] width 27 height 27
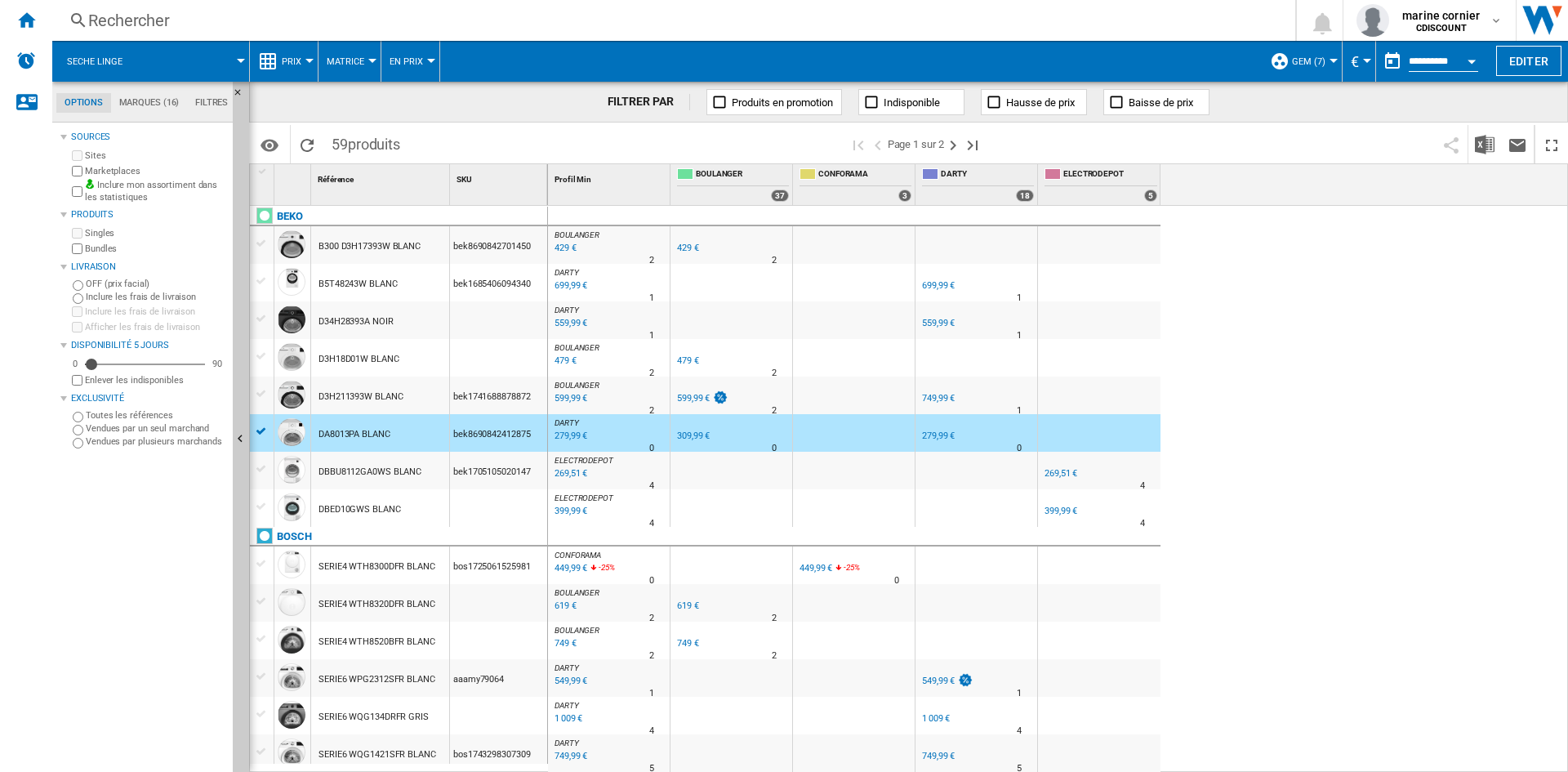
click at [364, 441] on div "DA8013PA BLANC" at bounding box center [355, 435] width 72 height 38
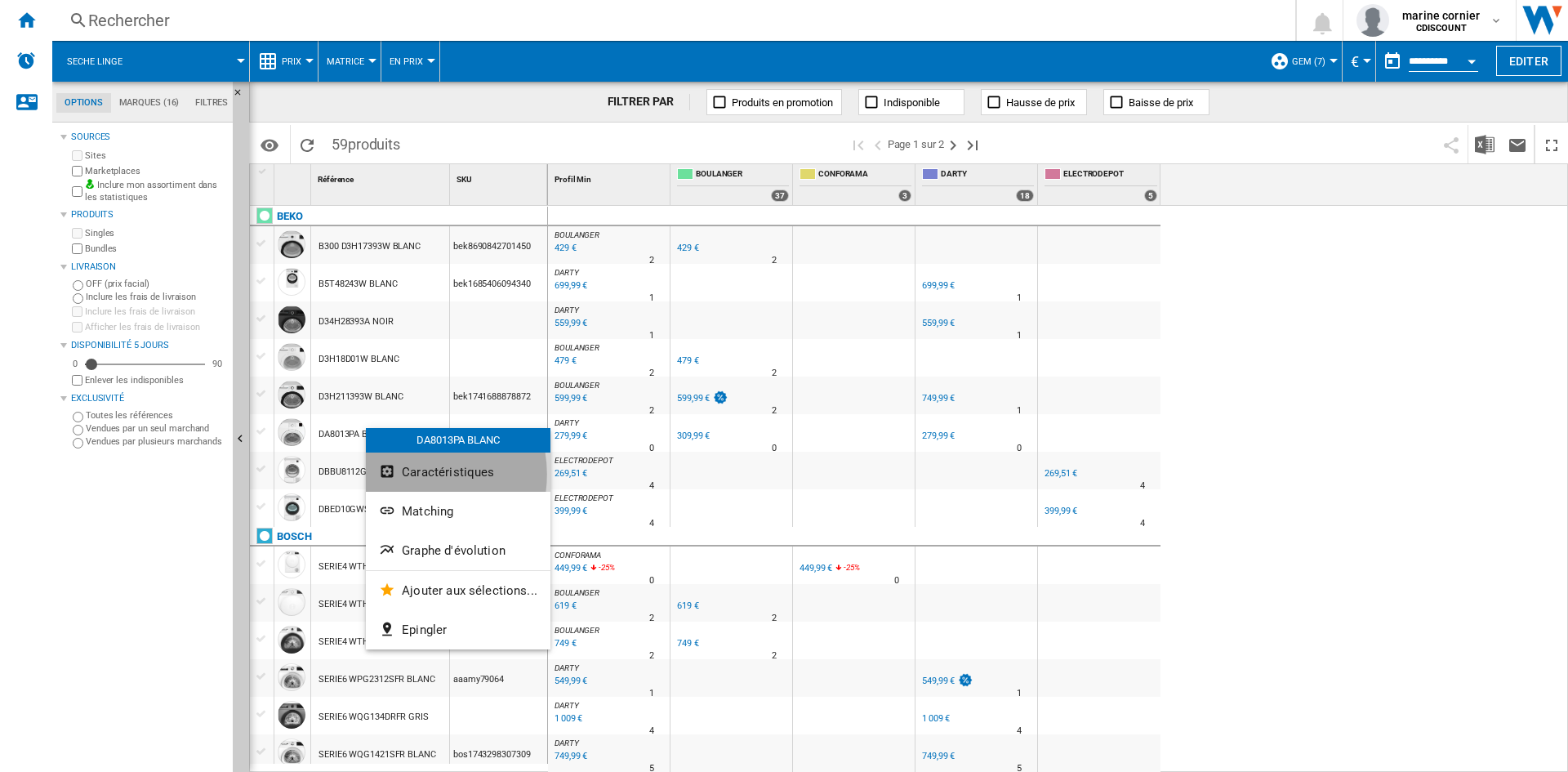
click at [410, 476] on span "Caractéristiques" at bounding box center [448, 472] width 93 height 15
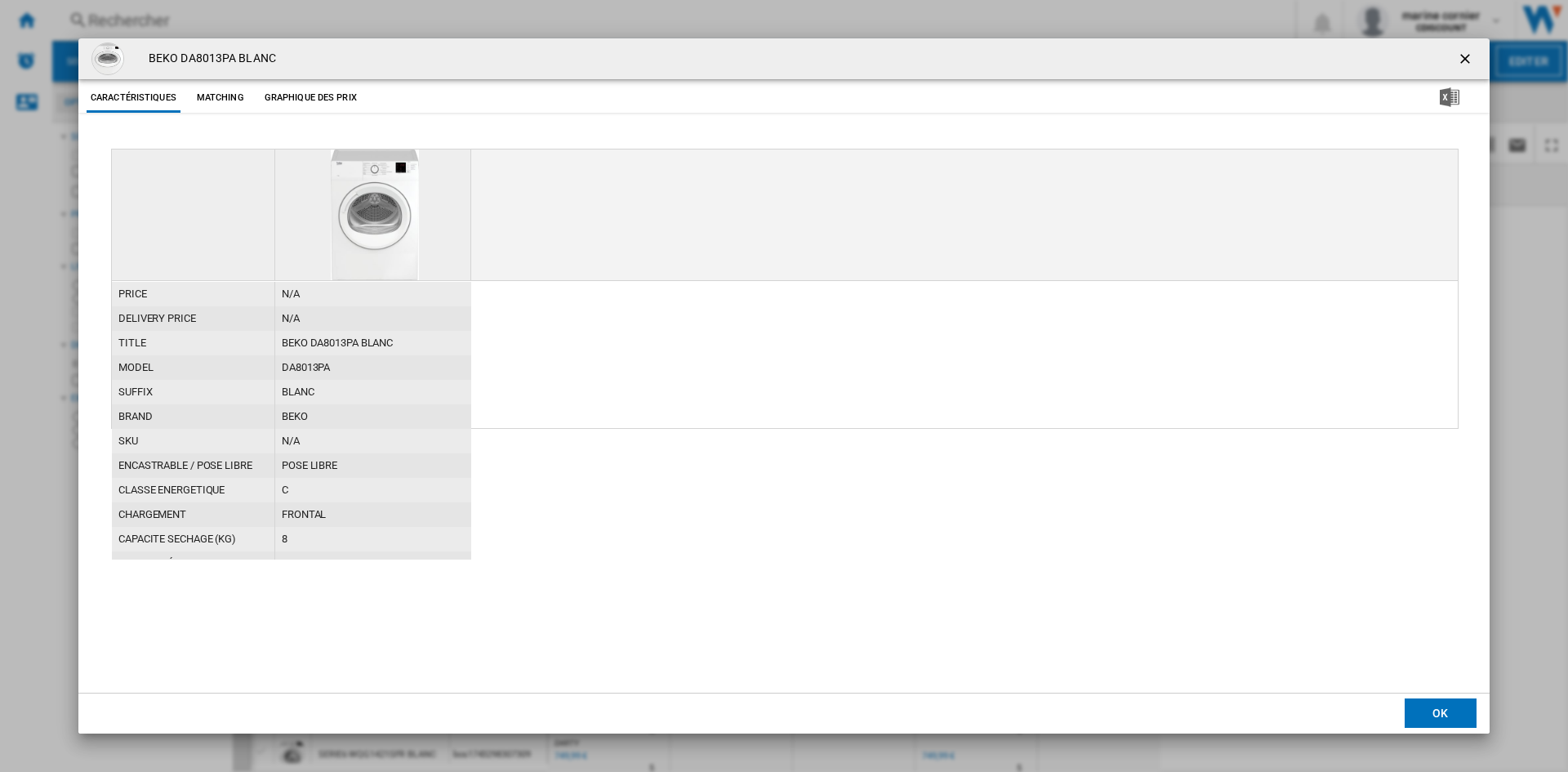
click at [369, 342] on div "BEKO DA8013PA BLANC" at bounding box center [373, 343] width 196 height 25
click at [329, 338] on div "BEKO DA8013PA BLANC" at bounding box center [373, 343] width 196 height 25
copy div "DA8013PA"
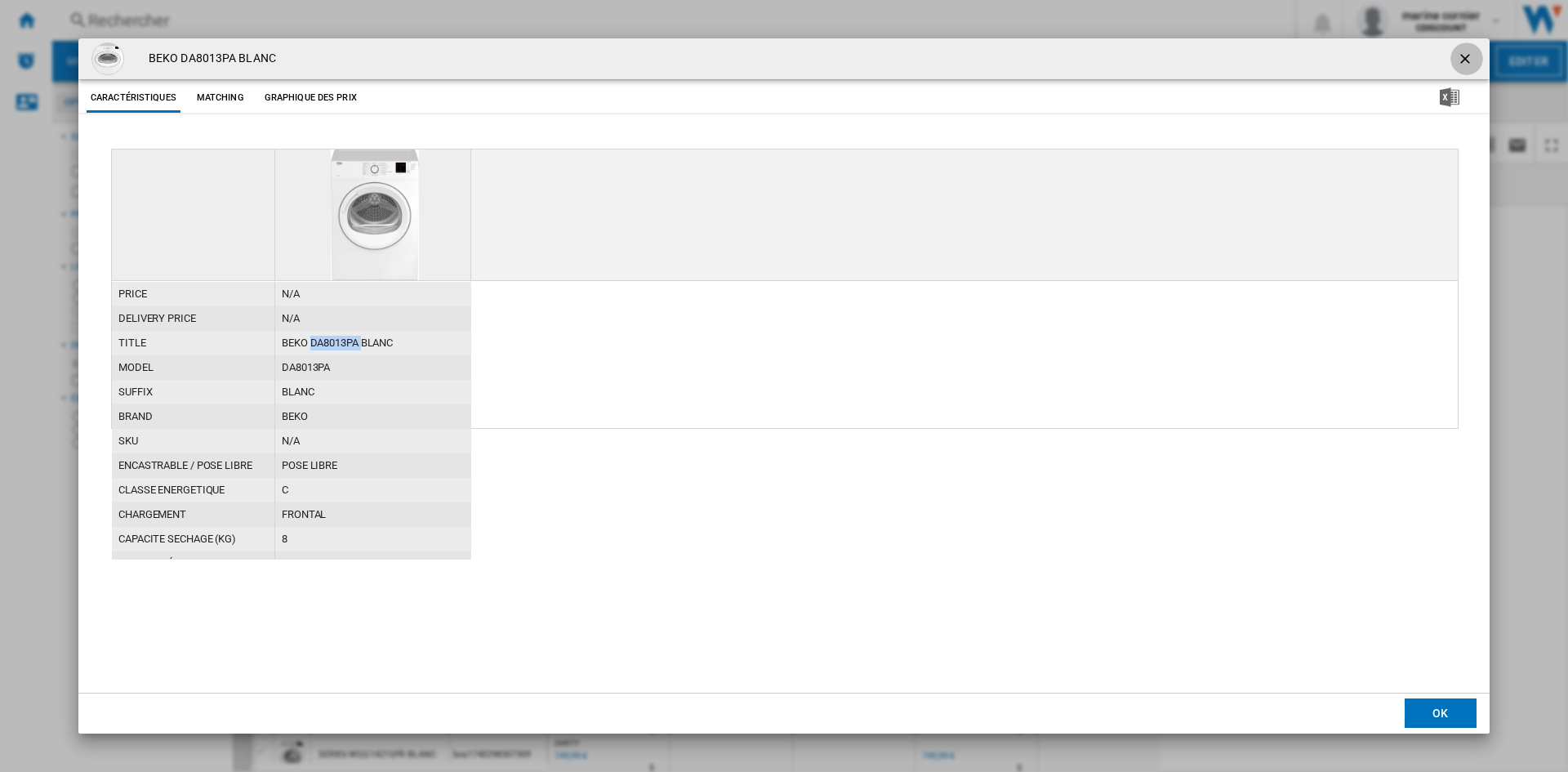
click at [1466, 51] on ng-md-icon "getI18NText('BUTTONS.CLOSE_DIALOG')" at bounding box center [1467, 61] width 20 height 20
